Goal: Task Accomplishment & Management: Use online tool/utility

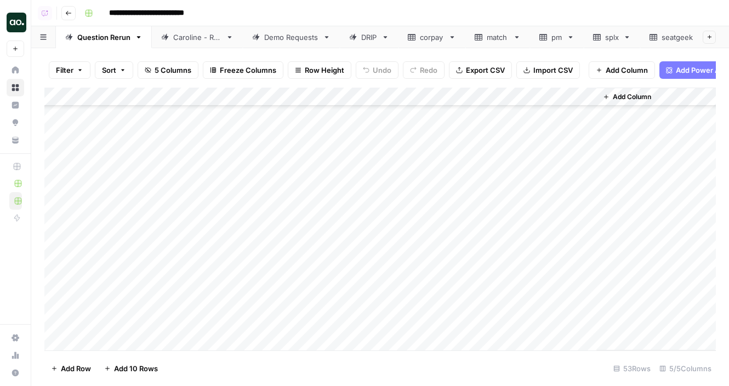
scroll to position [761, 0]
click at [281, 38] on div "Demo Requests" at bounding box center [291, 37] width 54 height 11
click at [479, 174] on div "Add Column" at bounding box center [380, 219] width 672 height 263
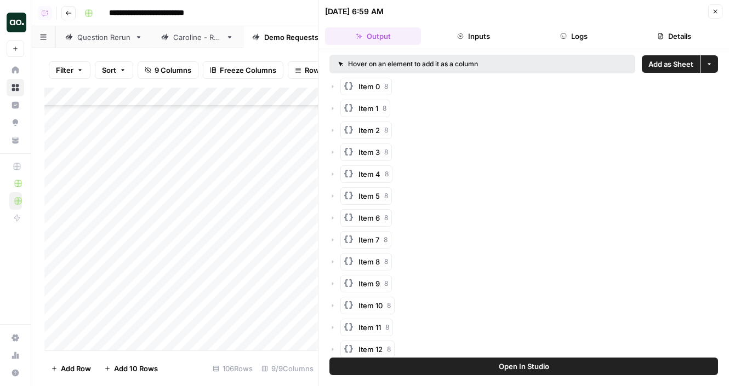
click at [661, 68] on span "Add as Sheet" at bounding box center [670, 64] width 45 height 11
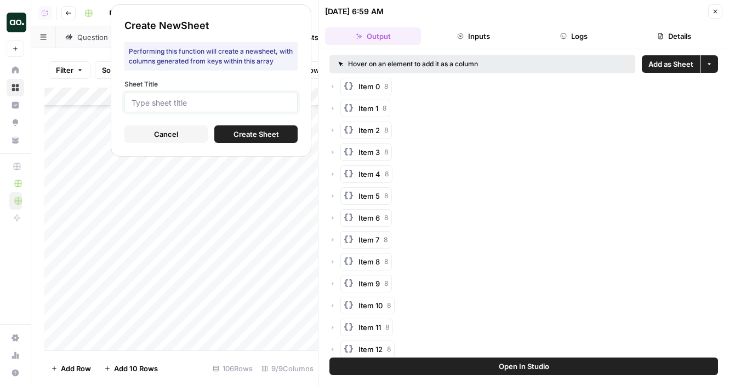
click at [286, 102] on input "Sheet Title" at bounding box center [211, 103] width 159 height 10
type input "vapi"
click at [280, 134] on button "Create Sheet" at bounding box center [255, 135] width 83 height 18
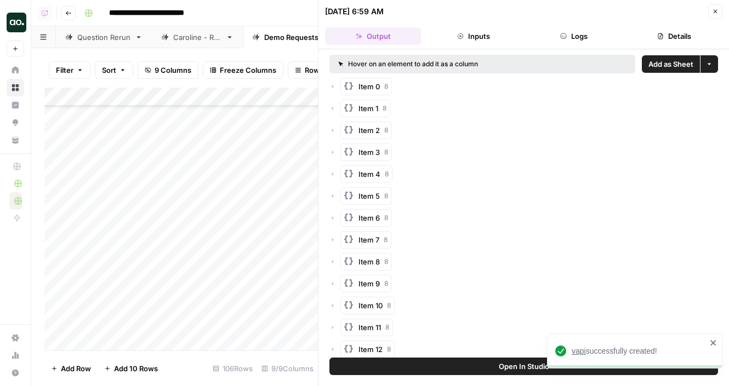
click at [578, 350] on span "vapi" at bounding box center [579, 351] width 14 height 9
click at [712, 12] on icon "button" at bounding box center [715, 11] width 7 height 7
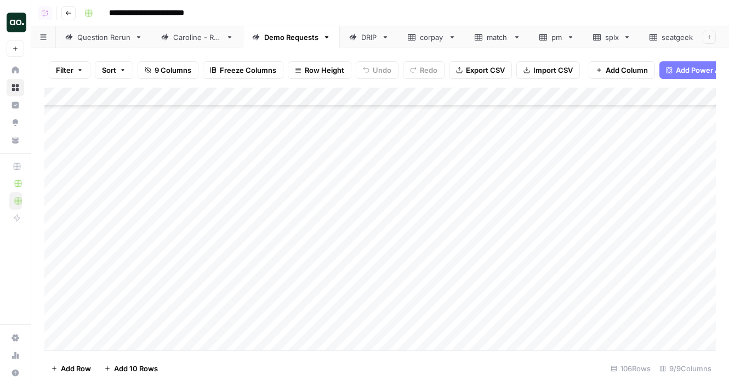
scroll to position [1452, 0]
click at [478, 153] on div "Add Column" at bounding box center [380, 219] width 672 height 263
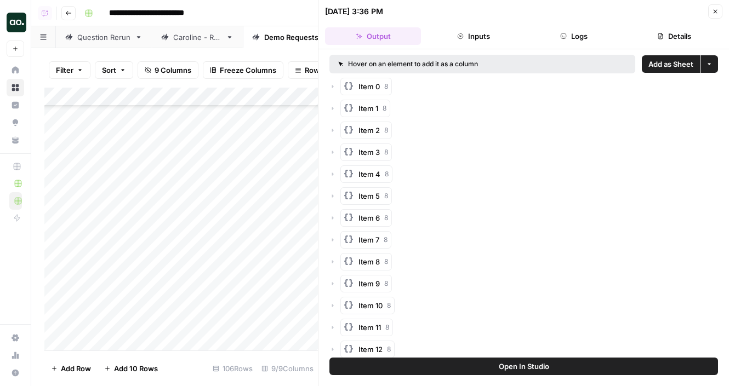
click at [502, 367] on span "Open In Studio" at bounding box center [524, 366] width 50 height 11
click at [541, 365] on span "Open In Studio" at bounding box center [524, 366] width 50 height 11
click at [672, 64] on span "Add as Sheet" at bounding box center [670, 64] width 45 height 11
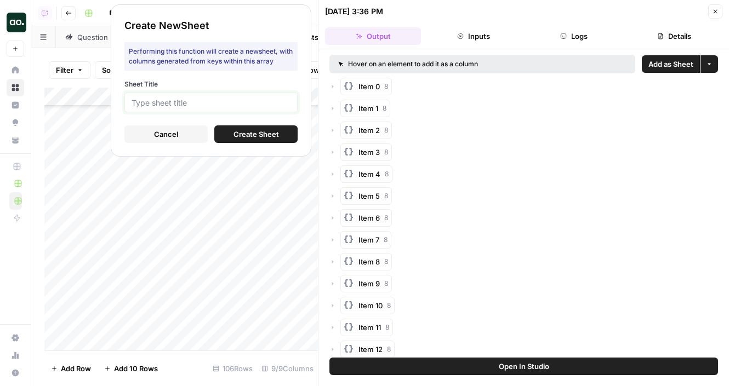
click at [286, 98] on input "Sheet Title" at bounding box center [211, 103] width 159 height 10
type input "splx"
click at [274, 135] on span "Create Sheet" at bounding box center [256, 134] width 45 height 11
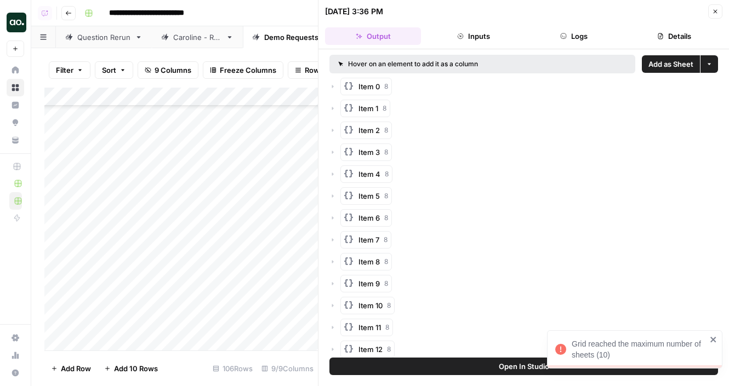
click at [714, 12] on icon "button" at bounding box center [715, 11] width 7 height 7
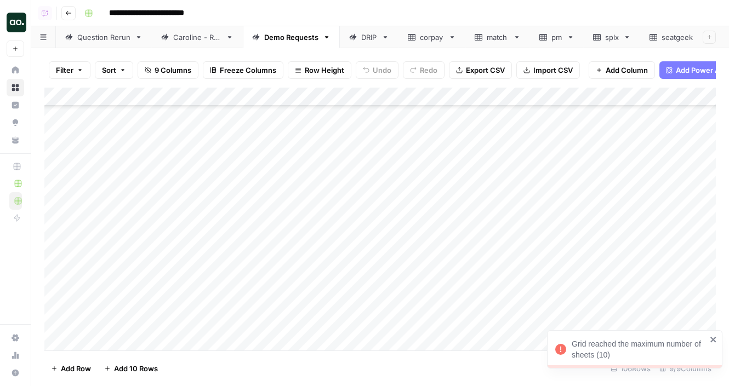
scroll to position [0, 77]
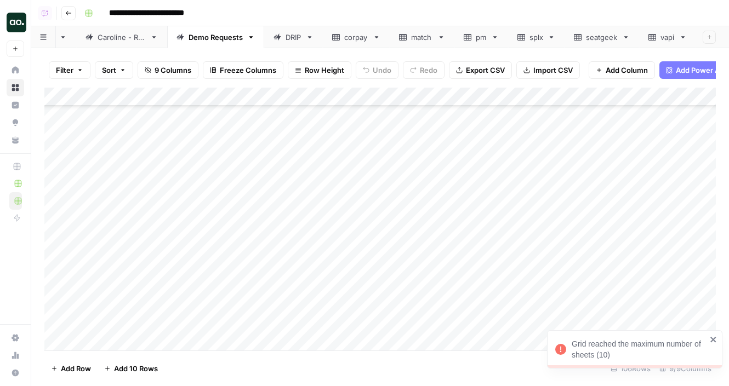
click at [552, 38] on icon at bounding box center [552, 37] width 8 height 8
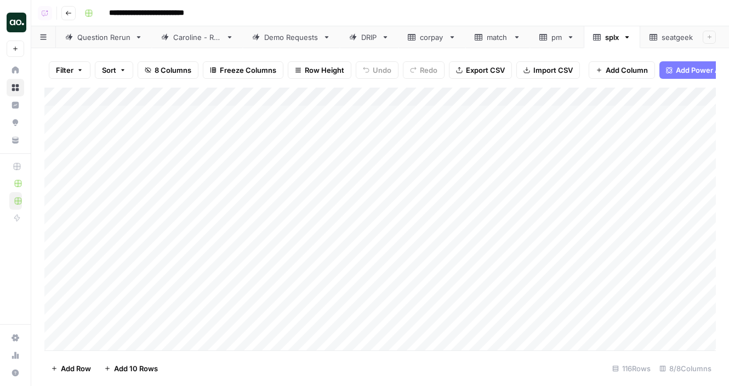
click at [629, 39] on icon "button" at bounding box center [627, 37] width 8 height 8
click at [645, 93] on div "Delete Sheet" at bounding box center [668, 98] width 69 height 11
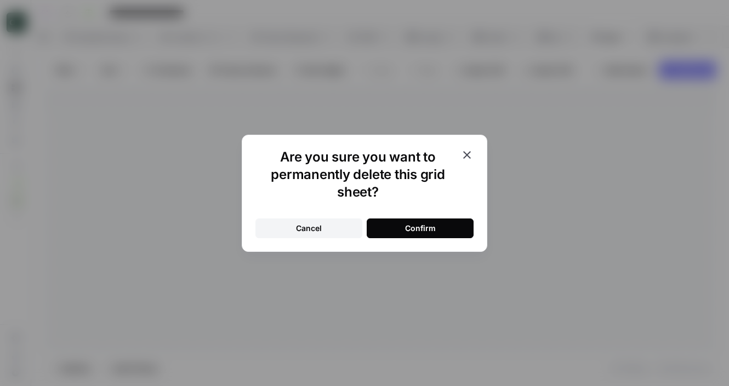
click at [442, 228] on button "Confirm" at bounding box center [420, 229] width 107 height 20
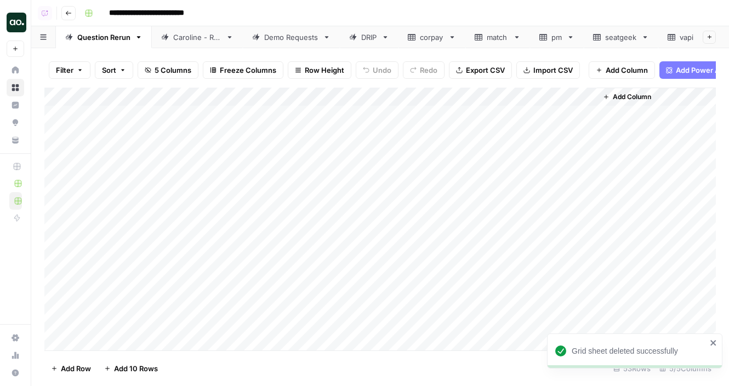
click at [644, 37] on icon at bounding box center [645, 37] width 8 height 8
click at [646, 37] on icon "button" at bounding box center [645, 37] width 8 height 8
click at [623, 93] on span "Delete Sheet" at bounding box center [609, 98] width 53 height 11
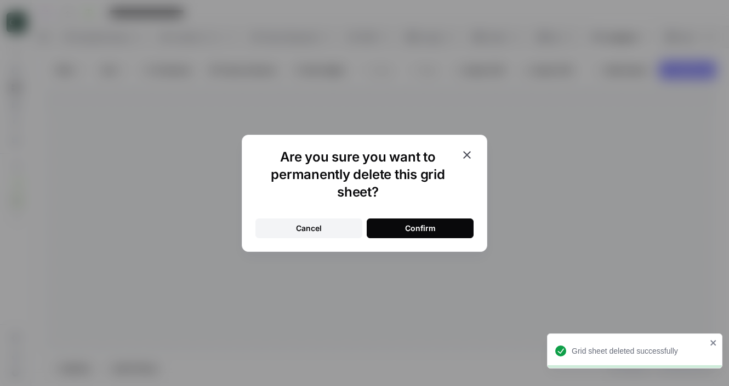
click at [451, 218] on div "Cancel Confirm" at bounding box center [364, 222] width 218 height 33
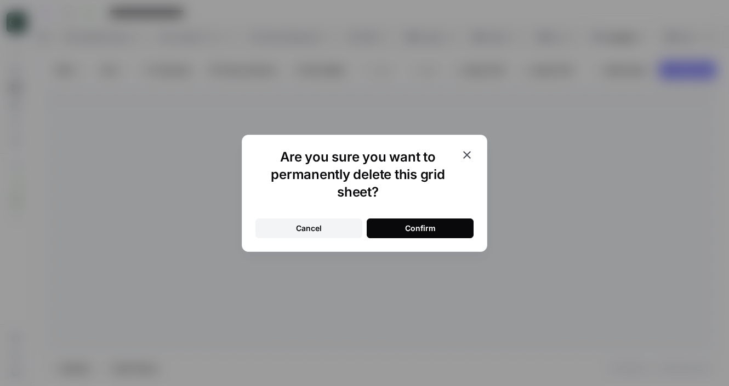
click at [453, 227] on button "Confirm" at bounding box center [420, 229] width 107 height 20
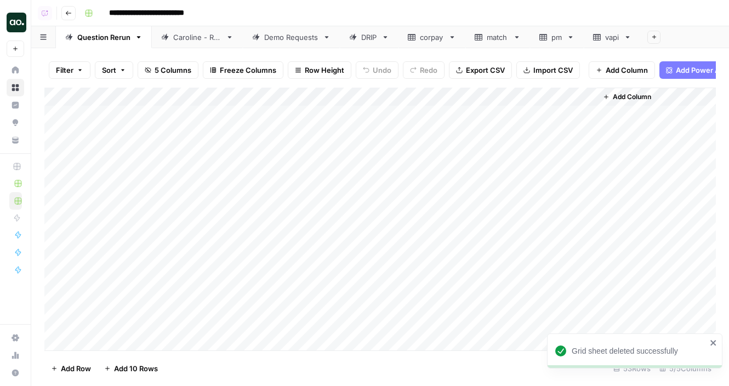
click at [570, 38] on icon at bounding box center [571, 37] width 8 height 8
click at [570, 35] on icon "button" at bounding box center [571, 37] width 8 height 8
click at [583, 93] on div "Delete Sheet" at bounding box center [611, 98] width 69 height 11
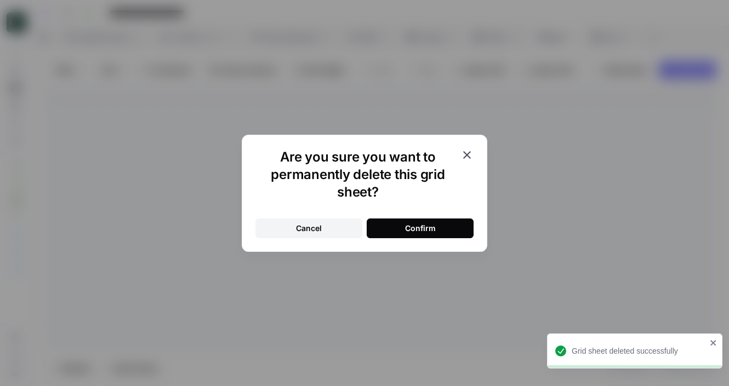
click at [414, 232] on div "Confirm" at bounding box center [420, 228] width 31 height 11
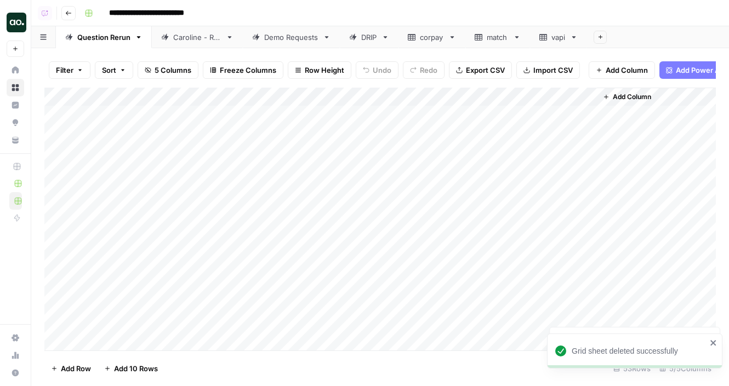
click at [577, 36] on icon at bounding box center [574, 37] width 8 height 8
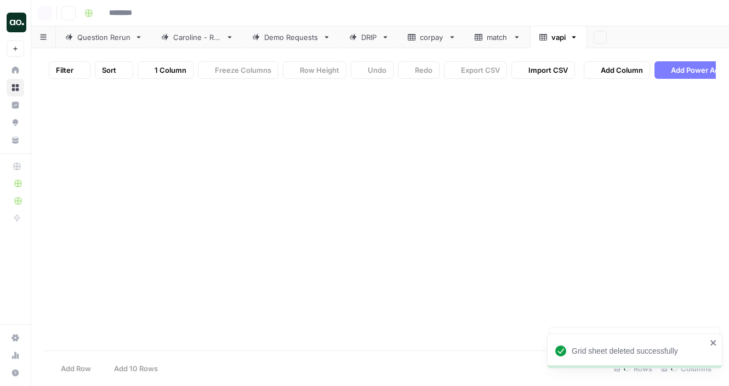
type input "**********"
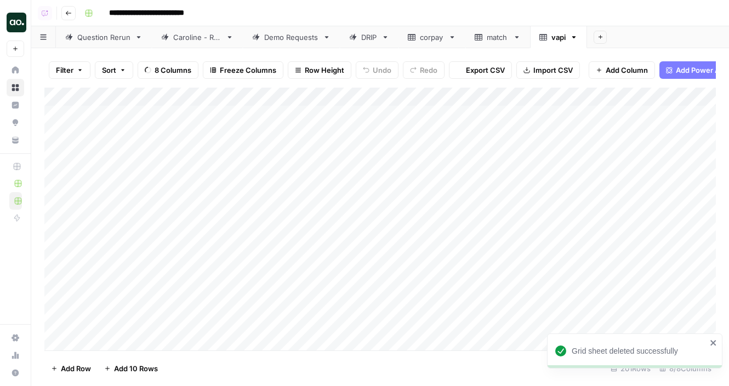
click at [574, 36] on icon "button" at bounding box center [574, 37] width 8 height 8
click at [589, 89] on div "Rename Sheet Duplicate Sheet Delete Sheet" at bounding box center [615, 77] width 88 height 65
click at [589, 97] on div "Delete Sheet" at bounding box center [615, 98] width 69 height 11
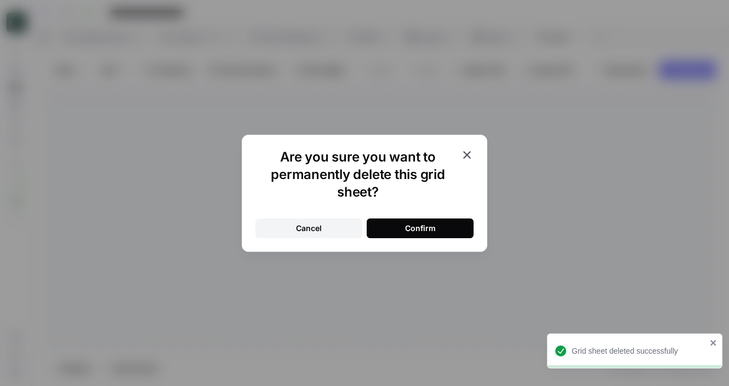
click at [440, 223] on button "Confirm" at bounding box center [420, 229] width 107 height 20
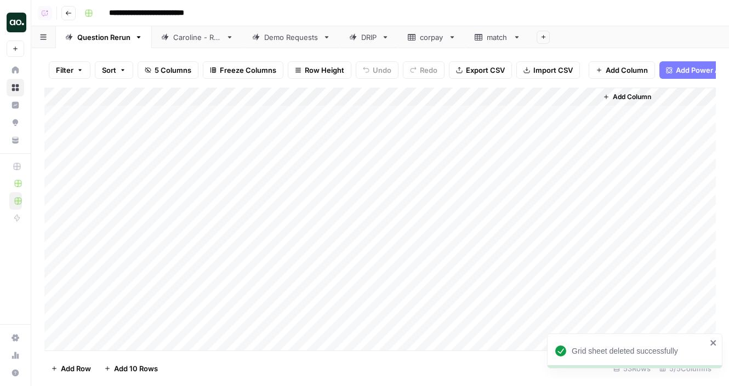
click at [520, 36] on icon at bounding box center [517, 37] width 8 height 8
click at [519, 35] on icon "button" at bounding box center [517, 37] width 8 height 8
click at [531, 93] on div "Delete Sheet" at bounding box center [557, 98] width 69 height 11
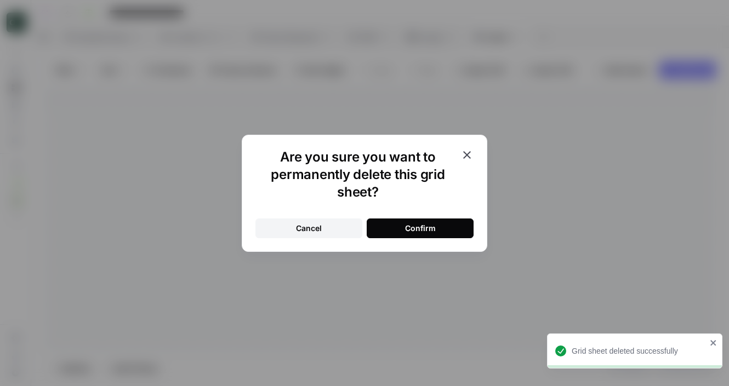
click at [403, 227] on button "Confirm" at bounding box center [420, 229] width 107 height 20
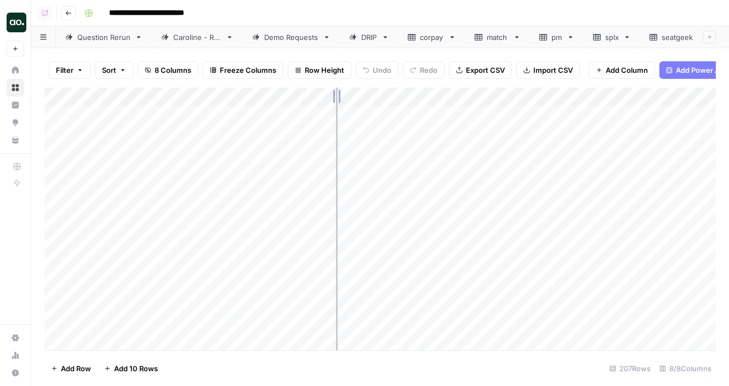
drag, startPoint x: 241, startPoint y: 95, endPoint x: 338, endPoint y: 95, distance: 97.0
click at [338, 96] on div "Add Column" at bounding box center [380, 219] width 672 height 263
drag, startPoint x: 338, startPoint y: 95, endPoint x: 321, endPoint y: 96, distance: 16.5
click at [321, 96] on div "Add Column" at bounding box center [380, 219] width 672 height 263
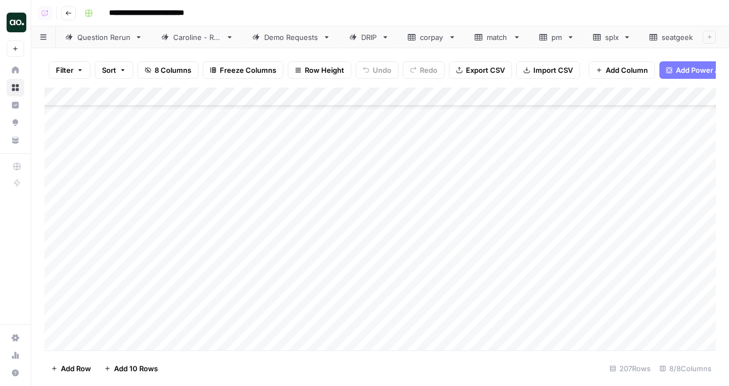
click at [60, 127] on div "Add Column" at bounding box center [380, 219] width 672 height 263
click at [58, 140] on div "Add Column" at bounding box center [380, 219] width 672 height 263
click at [58, 156] on div "Add Column" at bounding box center [380, 219] width 672 height 263
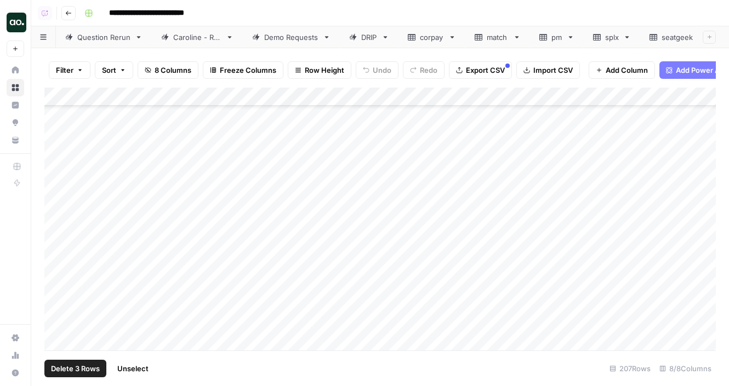
scroll to position [1994, 0]
click at [59, 156] on div "Add Column" at bounding box center [380, 219] width 672 height 263
click at [56, 169] on div "Add Column" at bounding box center [380, 219] width 672 height 263
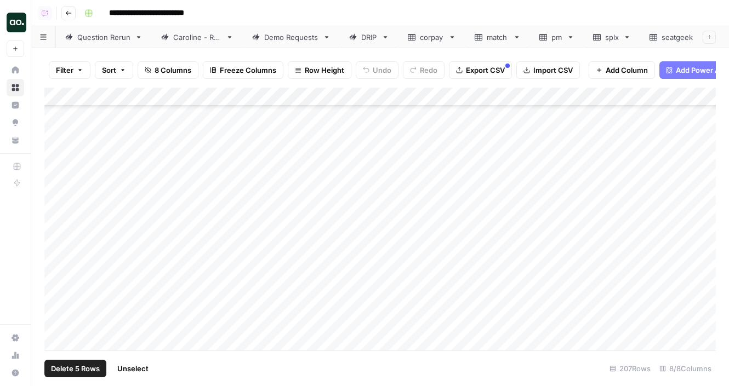
click at [55, 189] on div "Add Column" at bounding box center [380, 219] width 672 height 263
click at [78, 369] on span "Delete 6 Rows" at bounding box center [75, 368] width 49 height 11
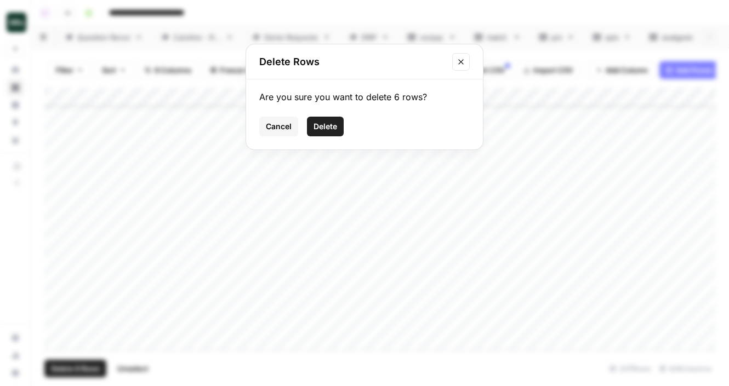
click at [321, 130] on span "Delete" at bounding box center [326, 126] width 24 height 11
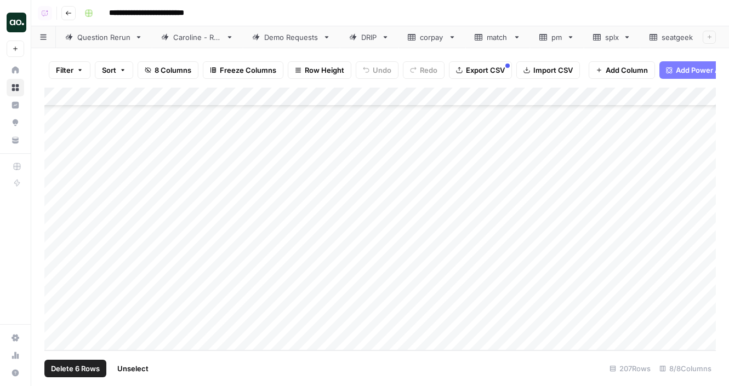
scroll to position [3519, 0]
click at [192, 95] on div "Add Column" at bounding box center [380, 219] width 672 height 263
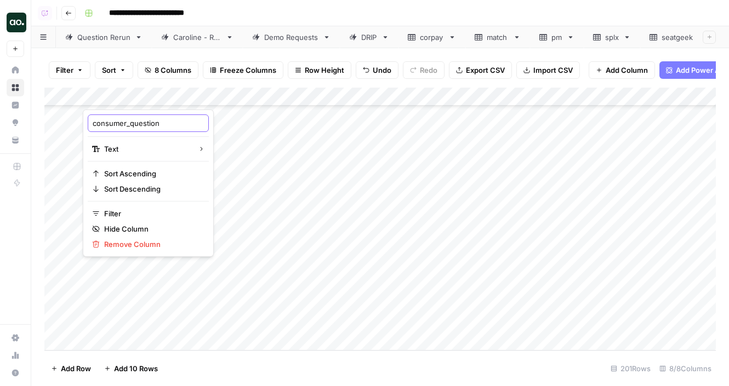
drag, startPoint x: 130, startPoint y: 127, endPoint x: 72, endPoint y: 122, distance: 58.4
click at [72, 122] on body "**********" at bounding box center [364, 193] width 729 height 386
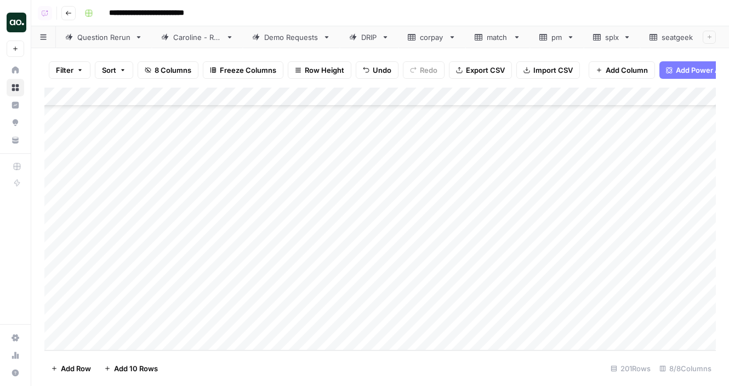
drag, startPoint x: 90, startPoint y: 123, endPoint x: 120, endPoint y: 121, distance: 30.2
click at [115, 99] on div "Add Column" at bounding box center [380, 219] width 672 height 263
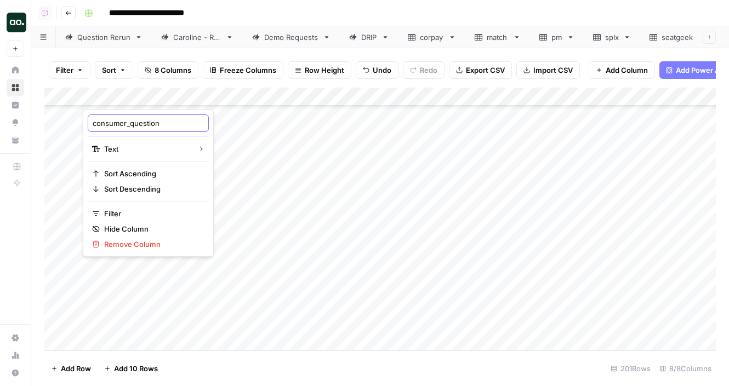
drag, startPoint x: 92, startPoint y: 124, endPoint x: 132, endPoint y: 123, distance: 39.5
click at [132, 123] on input "consumer_question" at bounding box center [148, 123] width 111 height 11
type input "question"
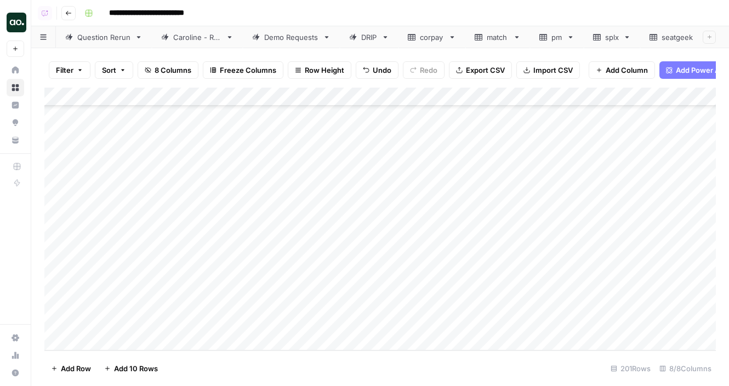
click at [492, 73] on span "Export CSV" at bounding box center [485, 70] width 39 height 11
click at [479, 198] on div "Add Column" at bounding box center [380, 219] width 672 height 263
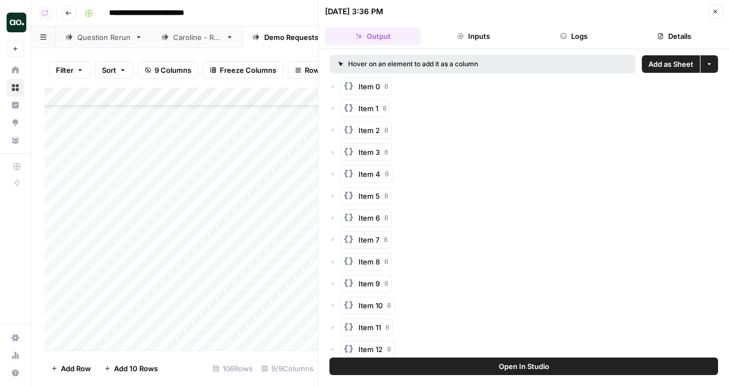
click at [657, 62] on span "Add as Sheet" at bounding box center [670, 64] width 45 height 11
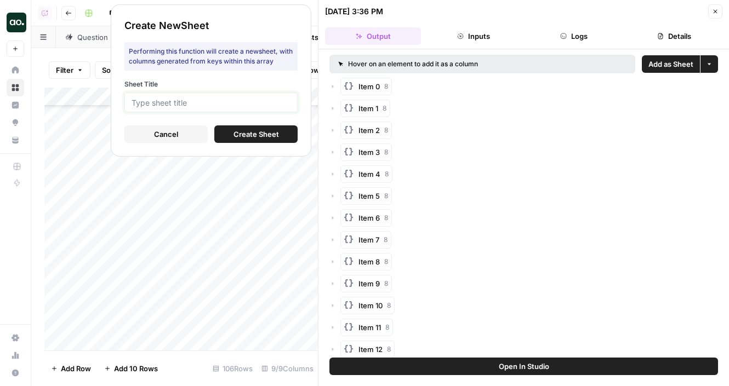
click at [232, 101] on input "Sheet Title" at bounding box center [211, 103] width 159 height 10
type input "splx"
click at [249, 135] on span "Create Sheet" at bounding box center [256, 134] width 45 height 11
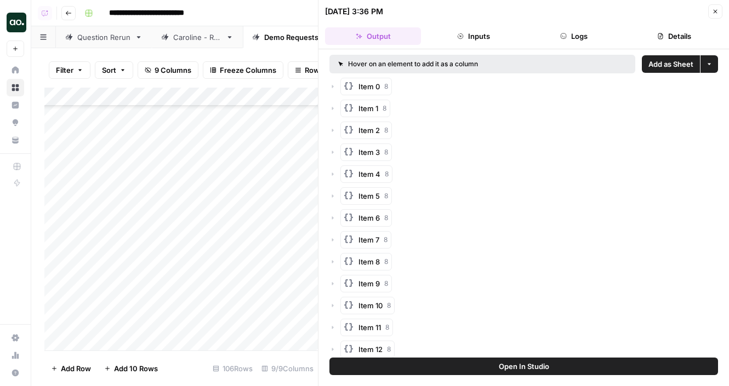
click at [715, 13] on icon "button" at bounding box center [715, 11] width 7 height 7
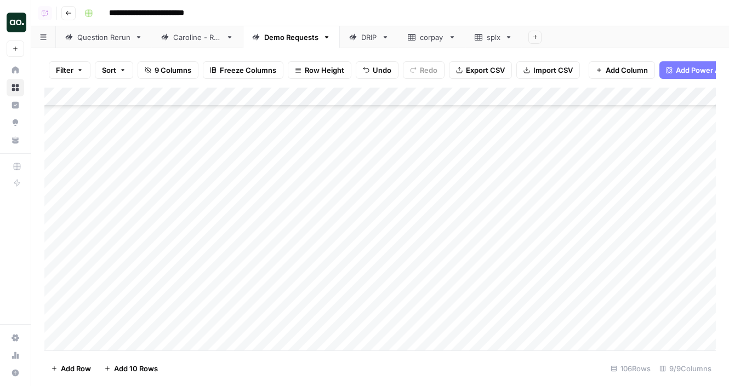
click at [488, 38] on div "splx" at bounding box center [494, 37] width 14 height 11
drag, startPoint x: 240, startPoint y: 98, endPoint x: 368, endPoint y: 97, distance: 128.3
click at [368, 98] on div "Add Column" at bounding box center [380, 219] width 672 height 263
click at [135, 93] on div "Add Column" at bounding box center [380, 219] width 672 height 263
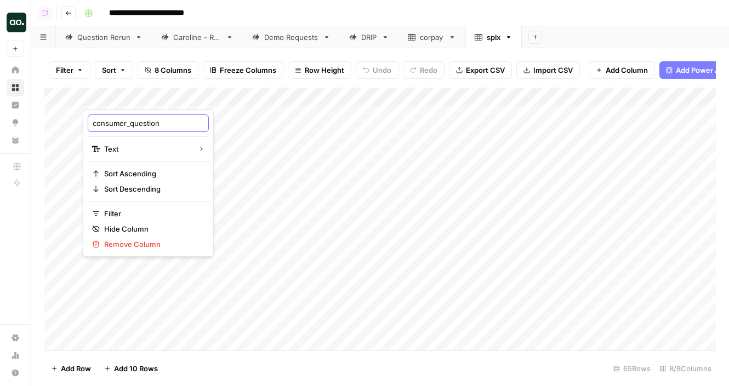
drag, startPoint x: 129, startPoint y: 121, endPoint x: 86, endPoint y: 121, distance: 43.3
click at [86, 121] on div "consumer_question Text Sort Ascending Sort Descending Filter Hide Column Remove…" at bounding box center [148, 183] width 131 height 147
type input "question"
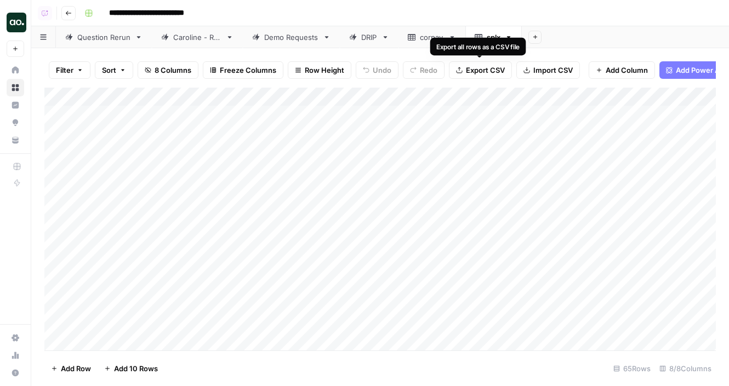
click at [464, 71] on button "Export CSV" at bounding box center [480, 70] width 63 height 18
